Goal: Book appointment/travel/reservation

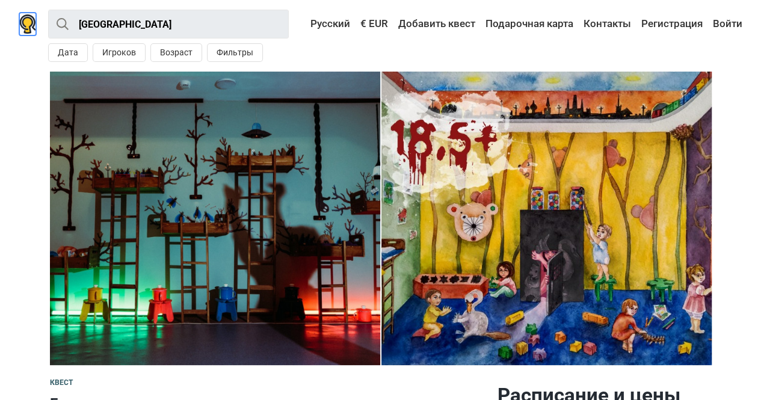
click at [25, 22] on img at bounding box center [27, 23] width 17 height 19
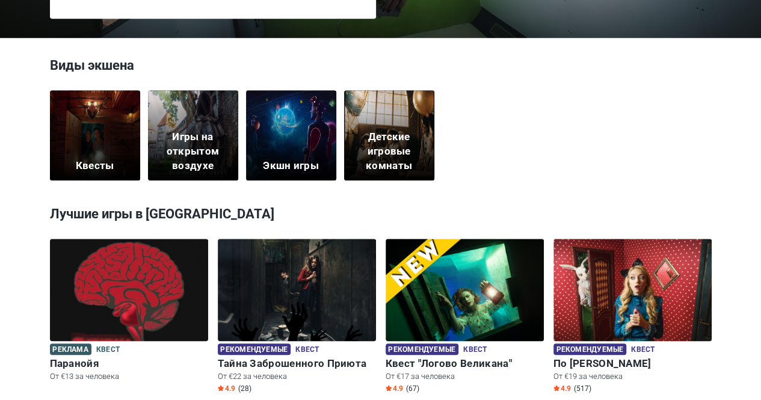
scroll to position [339, 0]
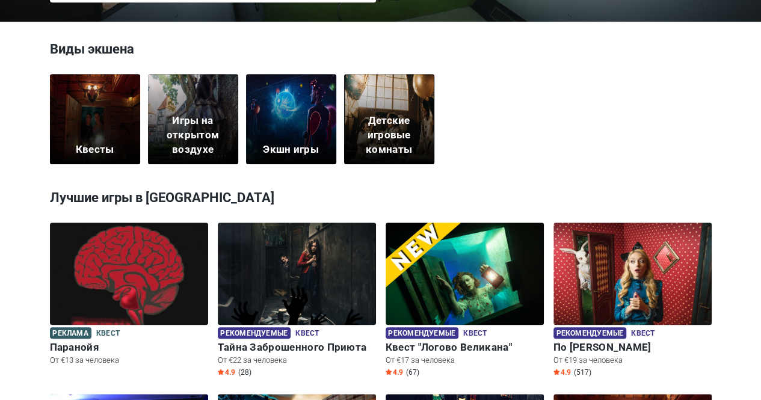
click at [73, 128] on div "Квесты" at bounding box center [95, 119] width 90 height 90
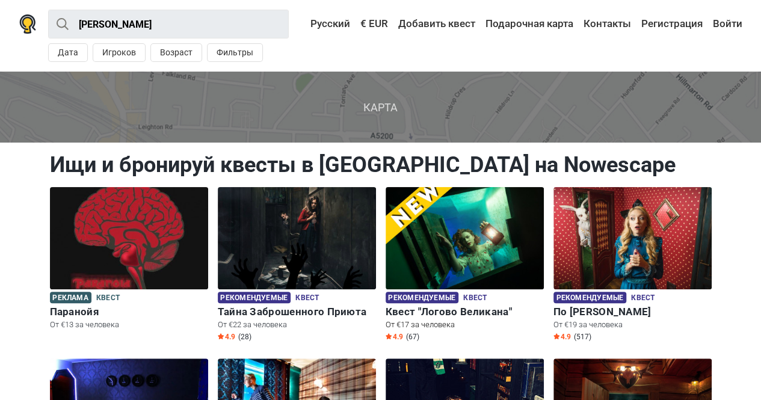
click at [460, 243] on img at bounding box center [465, 238] width 158 height 102
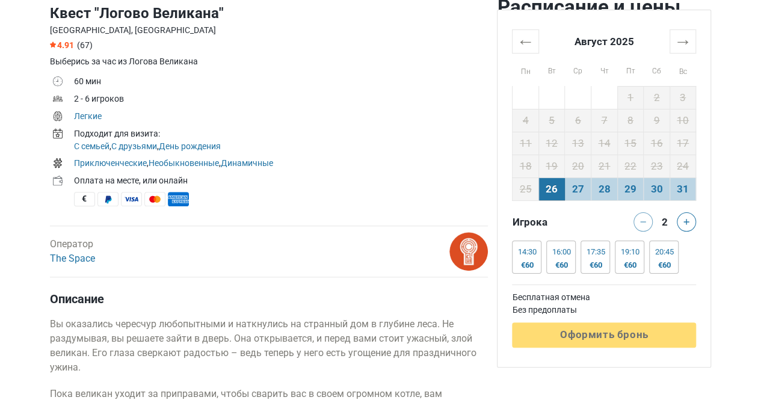
scroll to position [435, 0]
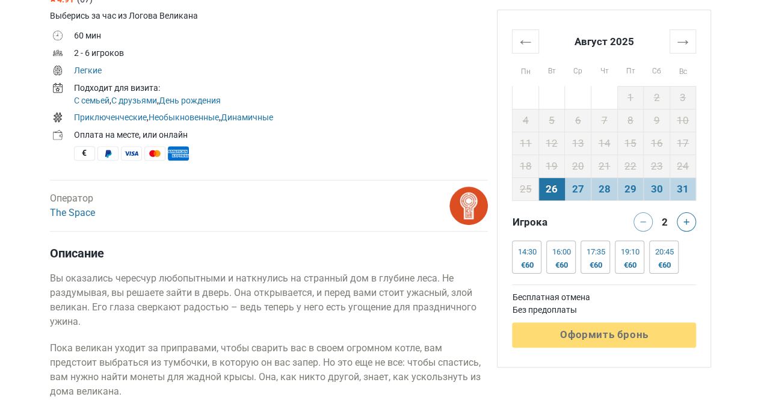
click at [546, 188] on td "26" at bounding box center [552, 189] width 26 height 23
